Goal: Task Accomplishment & Management: Use online tool/utility

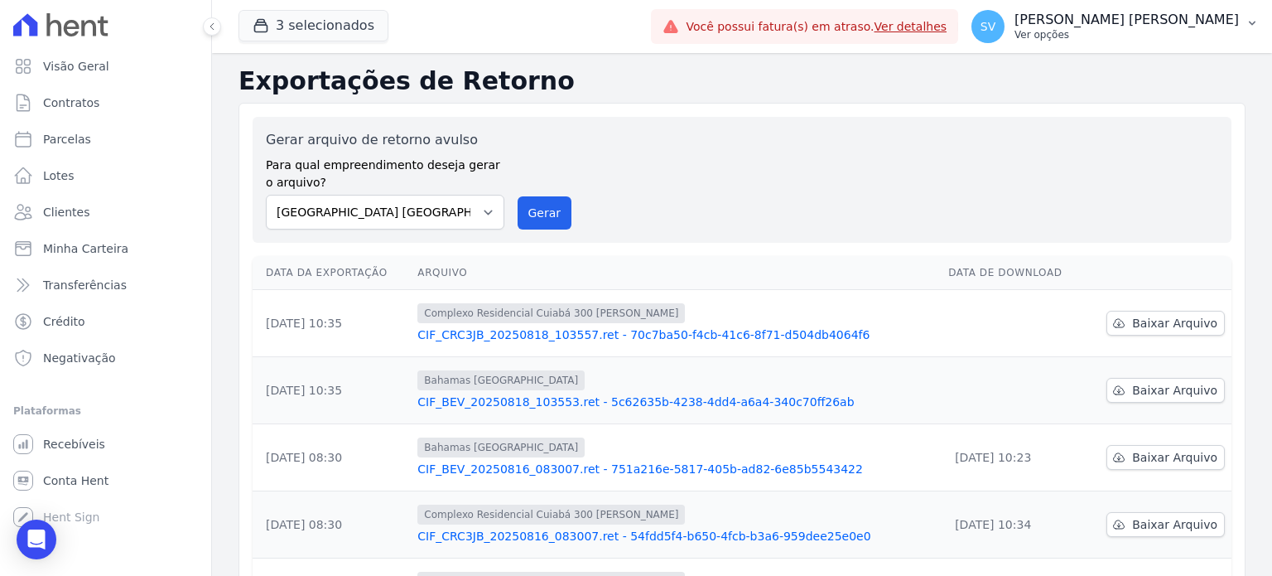
scroll to position [109, 0]
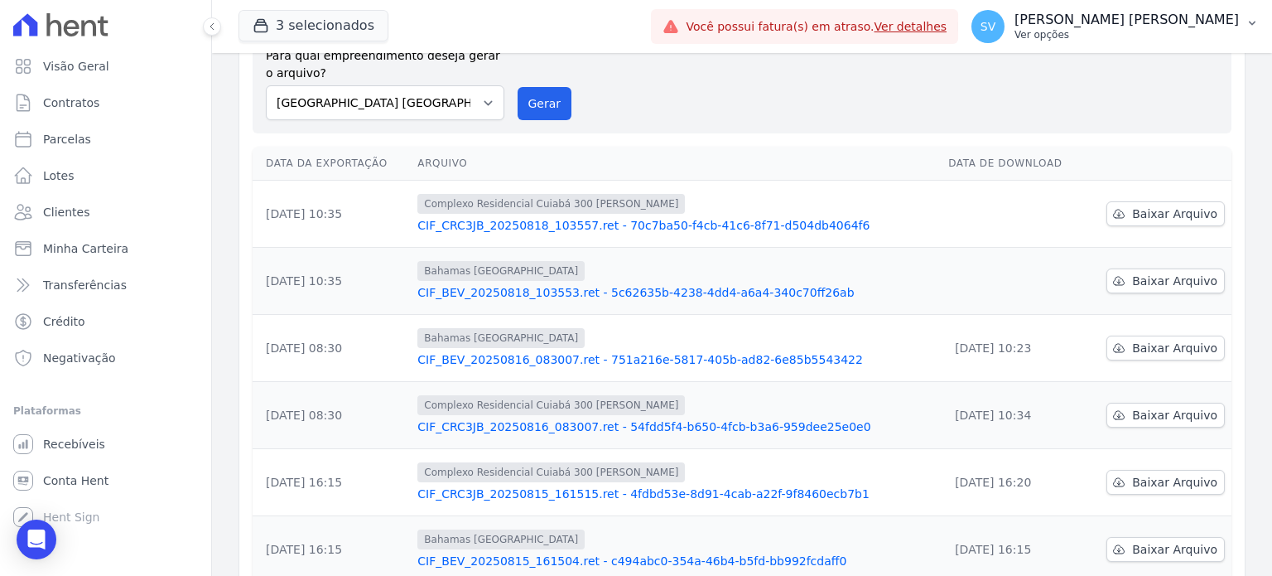
click at [1120, 16] on p "[PERSON_NAME] [PERSON_NAME]" at bounding box center [1127, 20] width 224 height 17
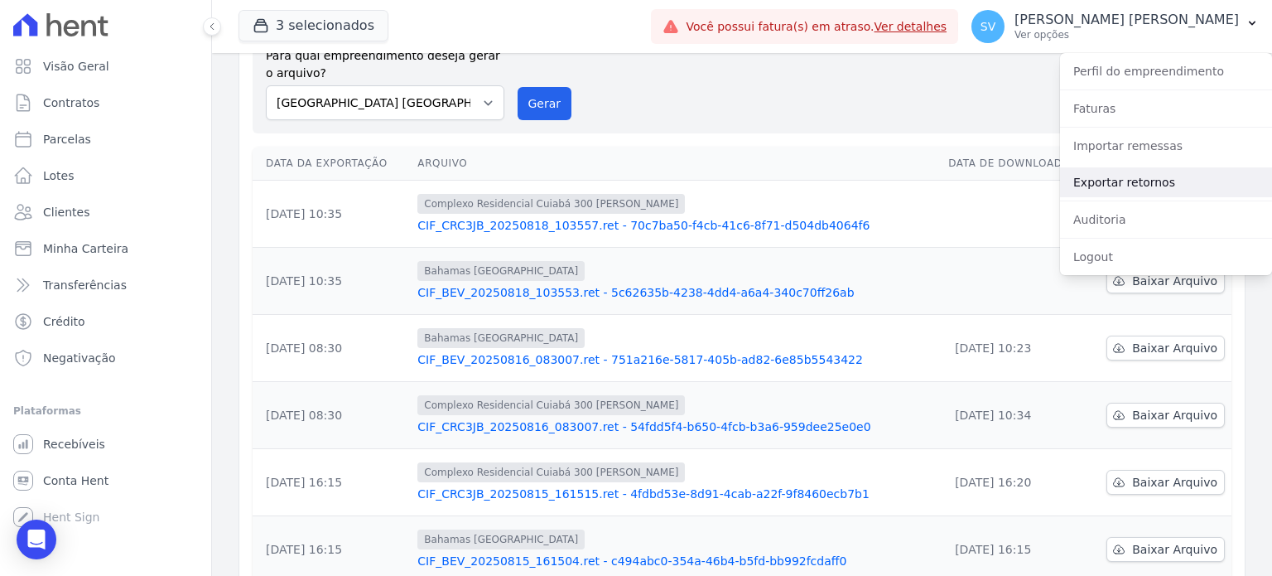
click at [1122, 188] on link "Exportar retornos" at bounding box center [1166, 182] width 212 height 30
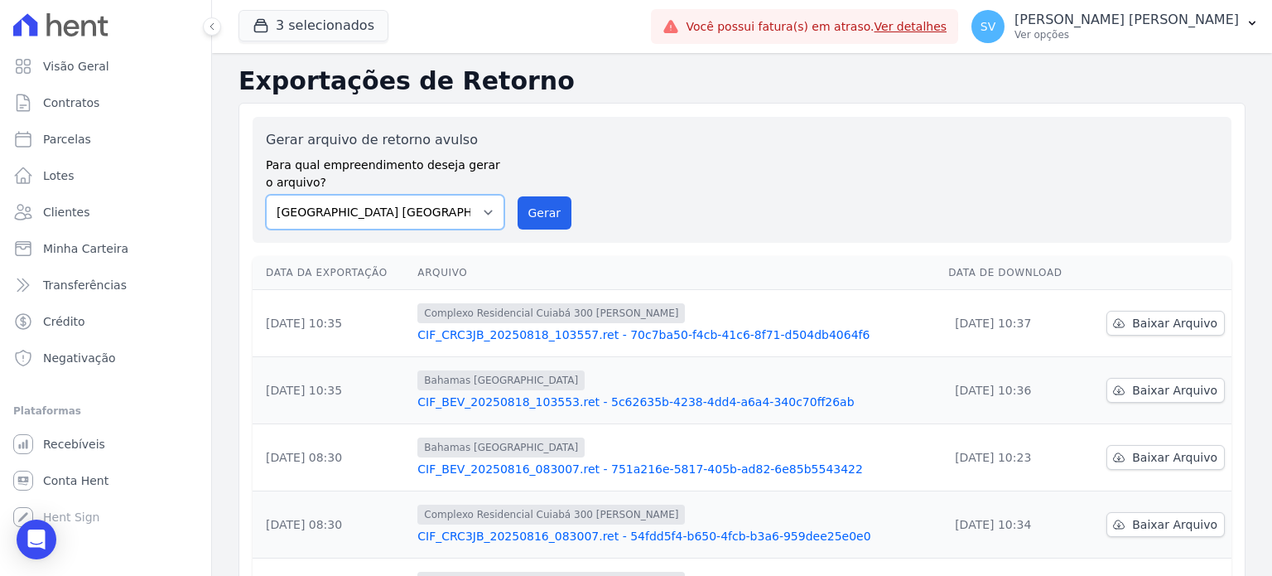
click at [483, 209] on select "[GEOGRAPHIC_DATA] COMPLEXO RESIDENCIAL [GEOGRAPHIC_DATA] 300 - [PERSON_NAME][GE…" at bounding box center [385, 212] width 239 height 35
select select "a999329b-d322-46c5-b2df-9163b092fb9b"
click at [266, 195] on select "[GEOGRAPHIC_DATA] COMPLEXO RESIDENCIAL [GEOGRAPHIC_DATA] 300 - [PERSON_NAME][GE…" at bounding box center [385, 212] width 239 height 35
drag, startPoint x: 535, startPoint y: 211, endPoint x: 709, endPoint y: 135, distance: 189.9
click at [537, 211] on button "Gerar" at bounding box center [545, 212] width 55 height 33
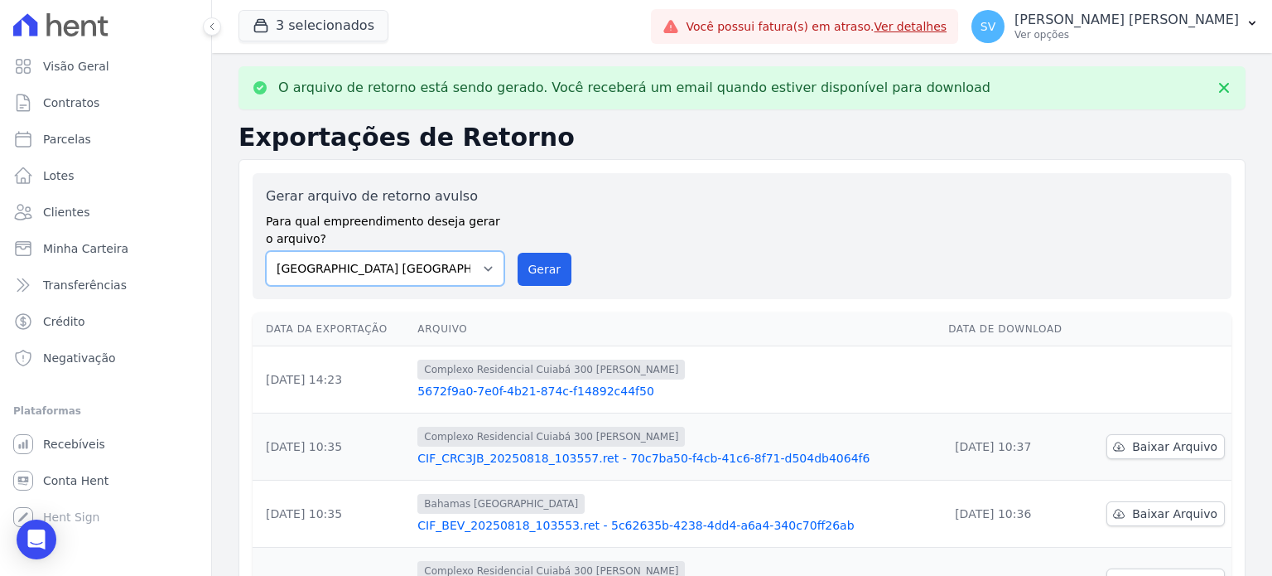
click at [493, 271] on select "[GEOGRAPHIC_DATA] COMPLEXO RESIDENCIAL [GEOGRAPHIC_DATA] 300 - [PERSON_NAME][GE…" at bounding box center [385, 268] width 239 height 35
select select "73a372cd-5640-41c8-aaea-11bd74619c10"
click at [266, 251] on select "[GEOGRAPHIC_DATA] COMPLEXO RESIDENCIAL [GEOGRAPHIC_DATA] 300 - [PERSON_NAME][GE…" at bounding box center [385, 268] width 239 height 35
click at [537, 266] on button "Gerar" at bounding box center [545, 269] width 55 height 33
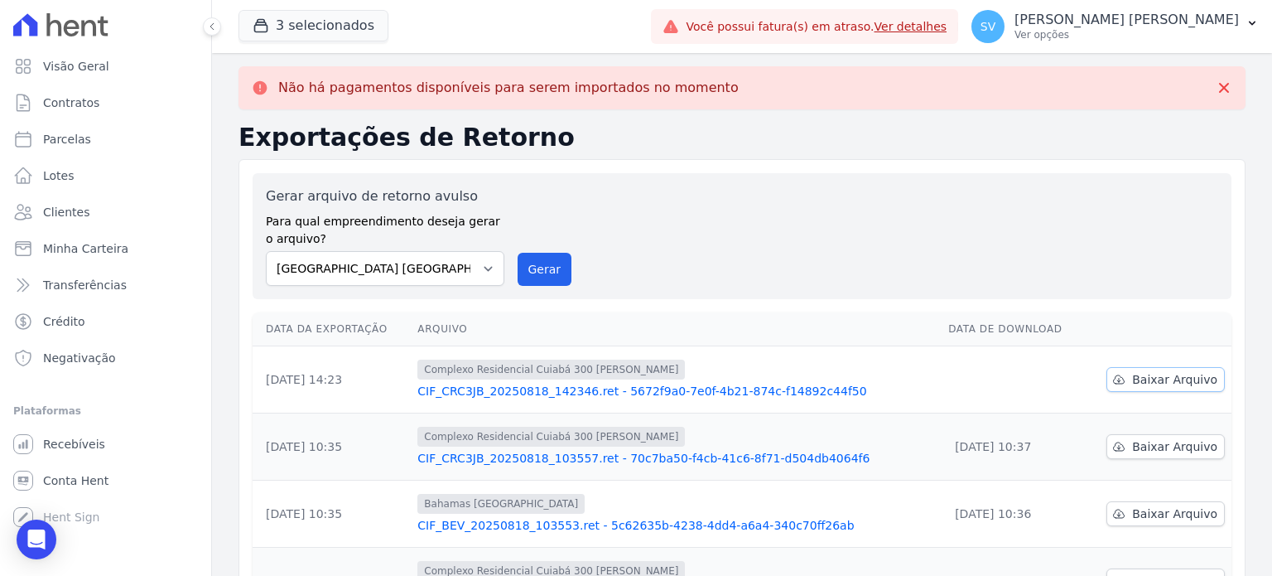
click at [1181, 379] on span "Baixar Arquivo" at bounding box center [1174, 379] width 85 height 17
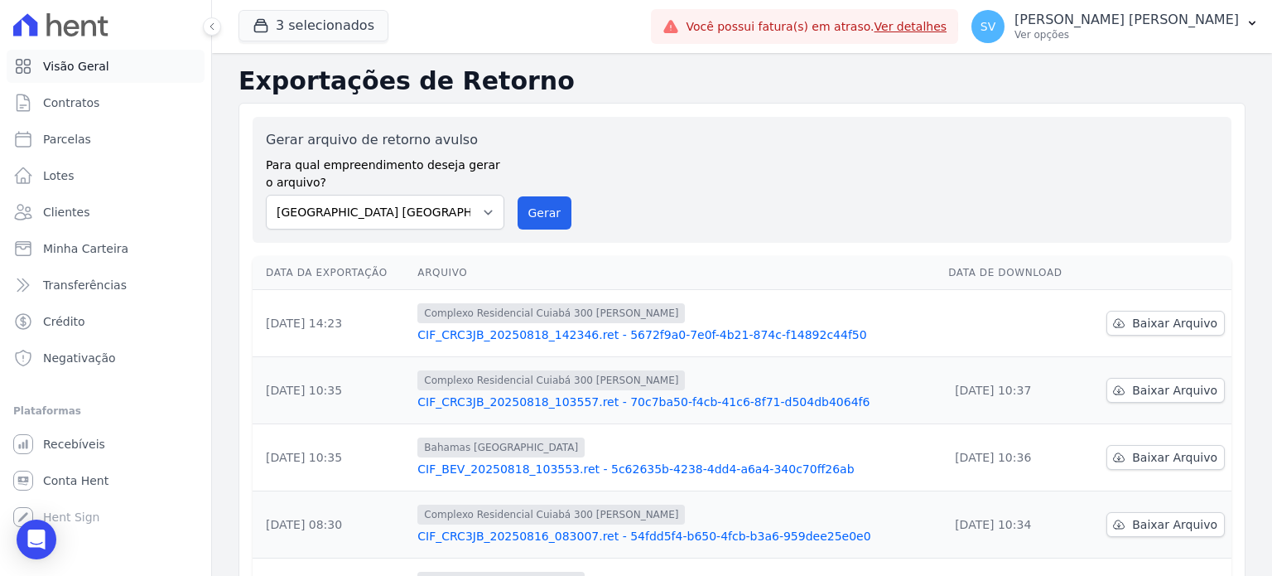
click at [96, 69] on span "Visão Geral" at bounding box center [76, 66] width 66 height 17
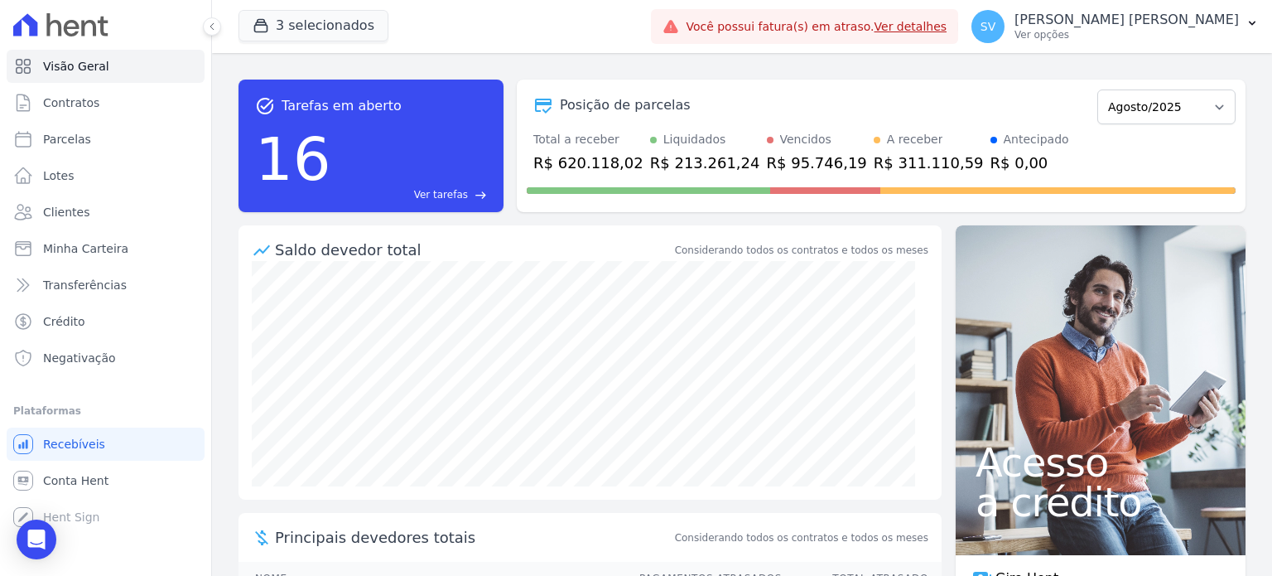
click at [778, 165] on div "R$ 95.746,19" at bounding box center [817, 163] width 100 height 22
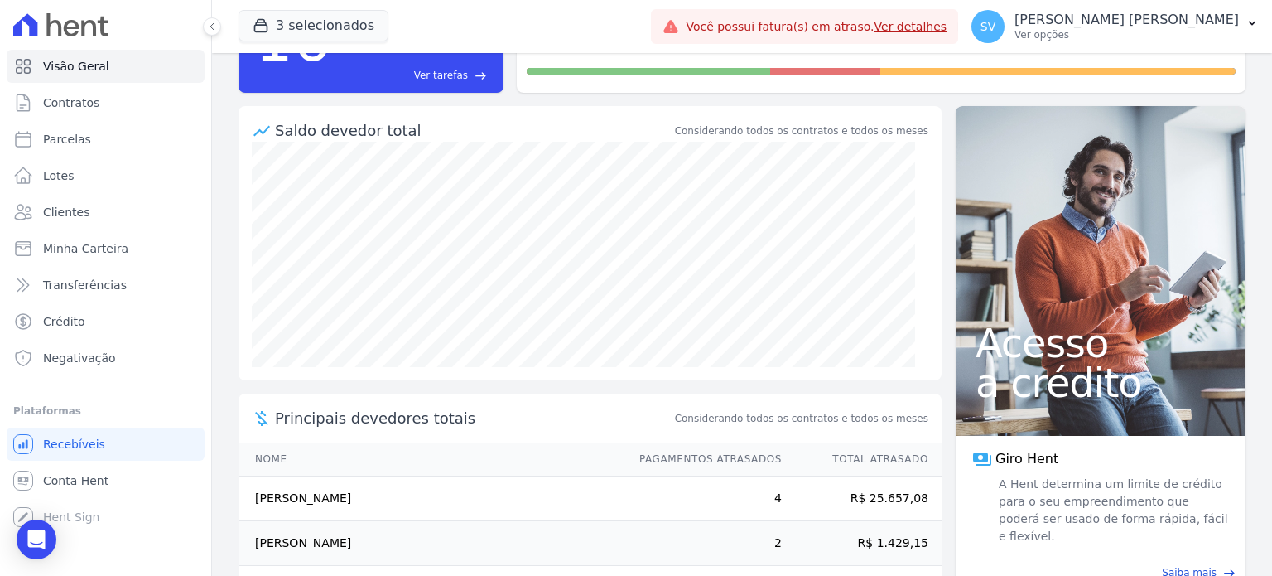
scroll to position [268, 0]
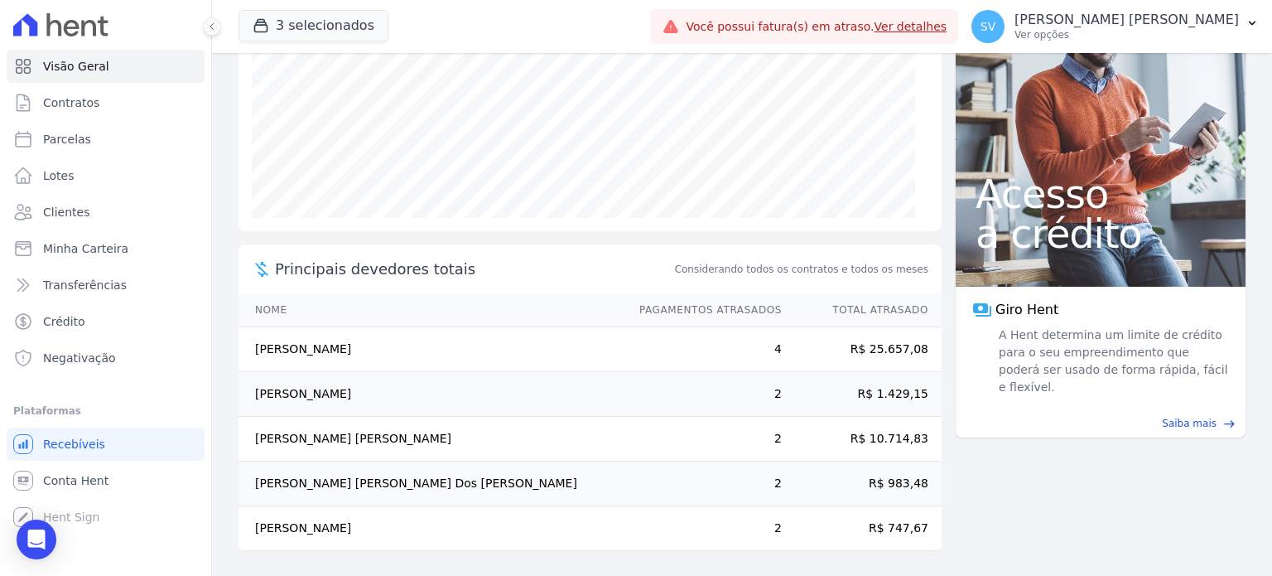
drag, startPoint x: 259, startPoint y: 389, endPoint x: 360, endPoint y: 389, distance: 101.0
click at [360, 389] on td "[PERSON_NAME]" at bounding box center [431, 394] width 385 height 45
click at [369, 389] on td "[PERSON_NAME]" at bounding box center [431, 394] width 385 height 45
drag, startPoint x: 876, startPoint y: 441, endPoint x: 766, endPoint y: 441, distance: 110.1
click at [877, 441] on td "R$ 10.714,83" at bounding box center [862, 439] width 159 height 45
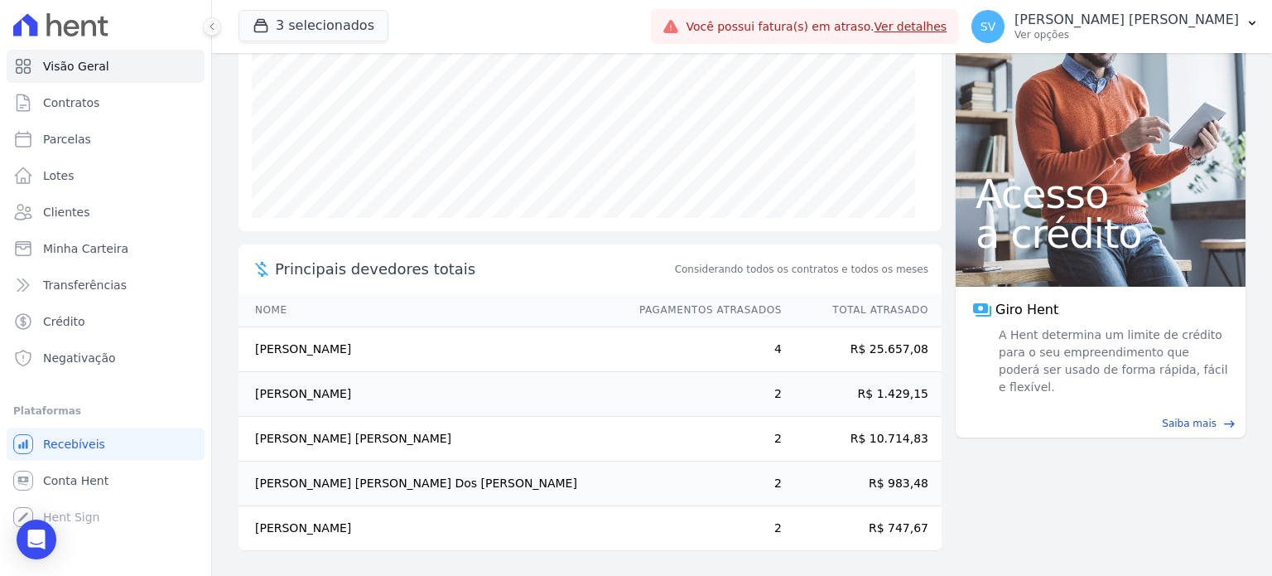
click at [379, 439] on td "[PERSON_NAME] [PERSON_NAME]" at bounding box center [431, 439] width 385 height 45
drag, startPoint x: 383, startPoint y: 439, endPoint x: 409, endPoint y: 439, distance: 26.5
click at [407, 439] on td "[PERSON_NAME] [PERSON_NAME]" at bounding box center [431, 439] width 385 height 45
click at [304, 438] on td "[PERSON_NAME] [PERSON_NAME]" at bounding box center [431, 439] width 385 height 45
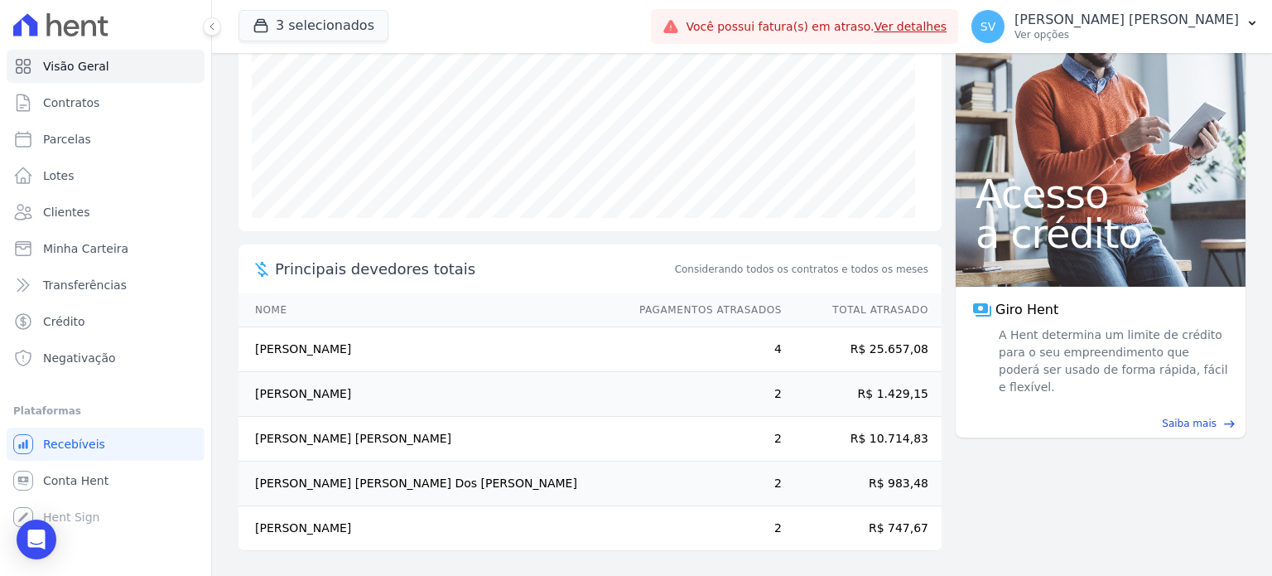
drag, startPoint x: 362, startPoint y: 443, endPoint x: 388, endPoint y: 437, distance: 27.1
click at [406, 436] on td "[PERSON_NAME] [PERSON_NAME]" at bounding box center [431, 439] width 385 height 45
drag, startPoint x: 405, startPoint y: 437, endPoint x: 252, endPoint y: 424, distance: 153.8
click at [252, 424] on td "[PERSON_NAME] [PERSON_NAME]" at bounding box center [431, 439] width 385 height 45
copy td "[PERSON_NAME] [PERSON_NAME]"
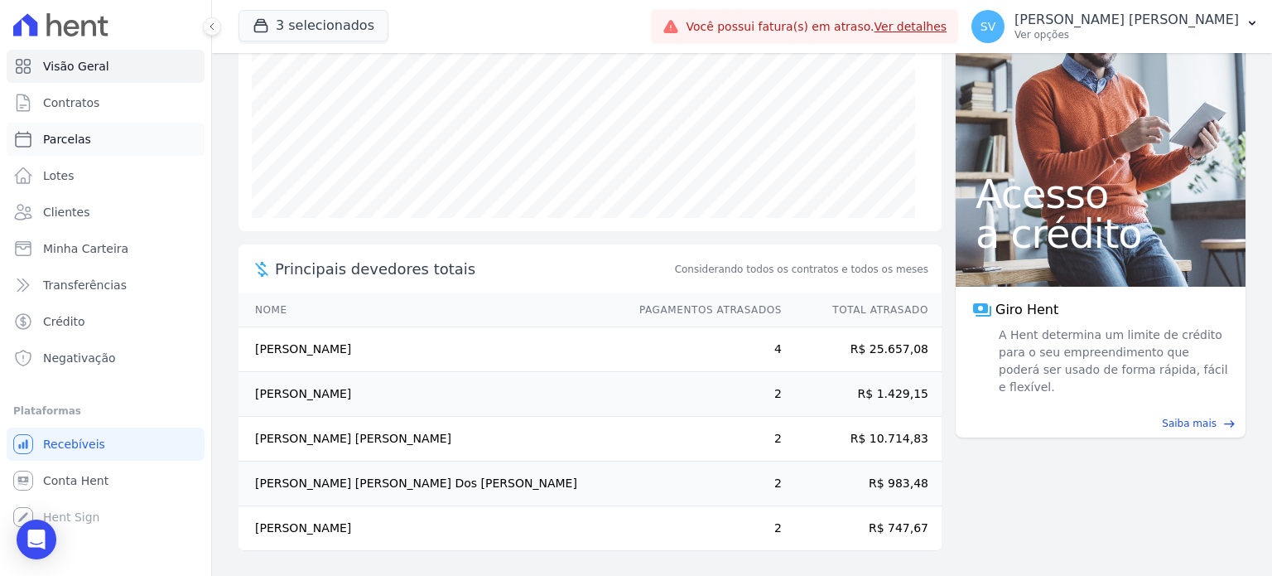
click at [72, 137] on span "Parcelas" at bounding box center [67, 139] width 48 height 17
select select
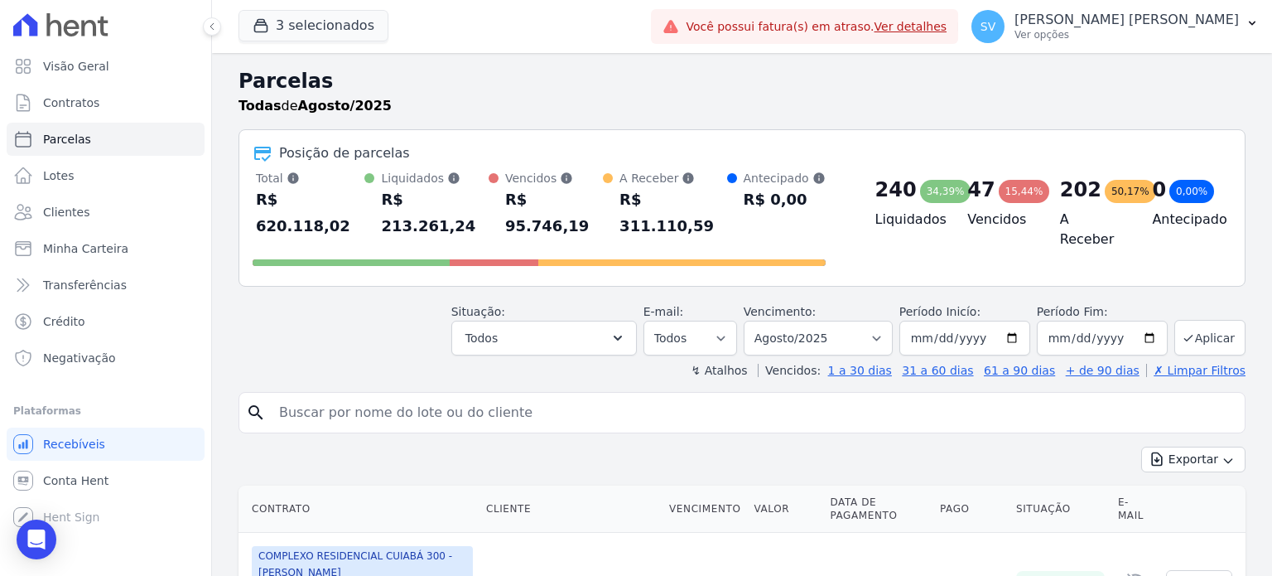
click at [338, 396] on input "search" at bounding box center [753, 412] width 969 height 33
paste input "[PERSON_NAME] [PERSON_NAME]"
type input "[PERSON_NAME] [PERSON_NAME]"
select select
